Goal: Use online tool/utility

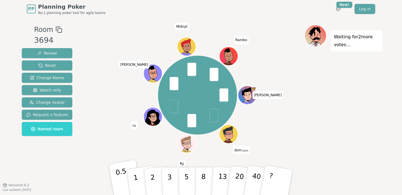
click at [117, 185] on button "0.5" at bounding box center [125, 182] width 35 height 46
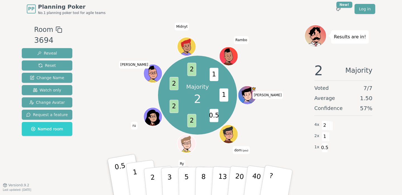
click at [135, 185] on p "1" at bounding box center [136, 183] width 8 height 30
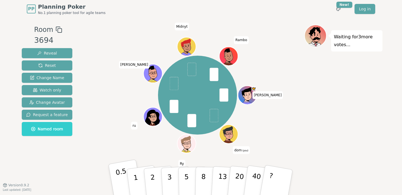
click at [122, 182] on p "0.5" at bounding box center [123, 183] width 16 height 32
click at [135, 180] on p "1" at bounding box center [136, 183] width 8 height 30
click at [155, 177] on button "2" at bounding box center [159, 182] width 32 height 44
click at [151, 180] on button "2" at bounding box center [159, 182] width 32 height 44
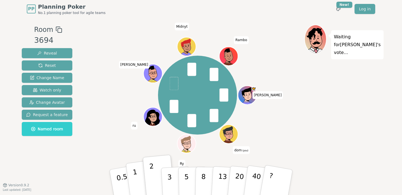
click at [144, 178] on button "1" at bounding box center [142, 181] width 33 height 45
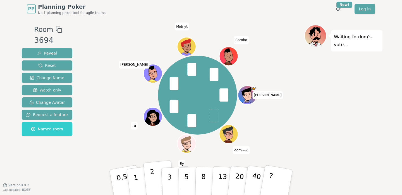
click at [152, 180] on p "2" at bounding box center [153, 183] width 7 height 30
click at [156, 179] on button "2" at bounding box center [159, 182] width 32 height 44
click at [137, 179] on button "1" at bounding box center [142, 181] width 33 height 45
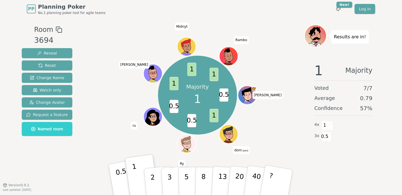
click at [119, 182] on p "0.5" at bounding box center [123, 183] width 16 height 32
